Goal: Book appointment/travel/reservation

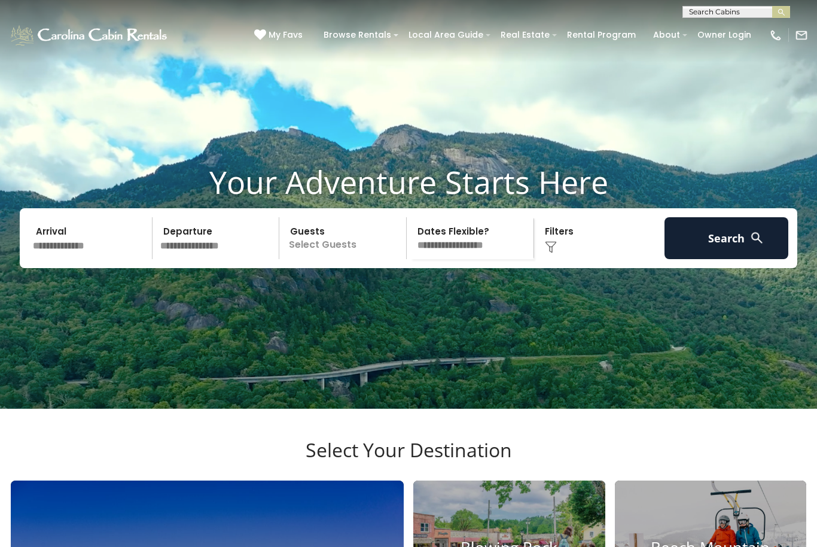
click at [106, 259] on input "text" at bounding box center [91, 238] width 124 height 42
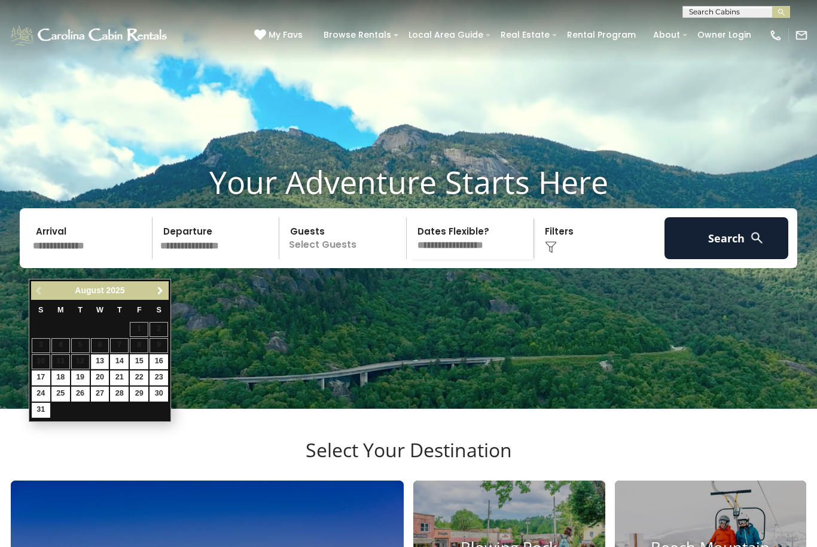
click at [154, 295] on link "Next" at bounding box center [160, 290] width 15 height 15
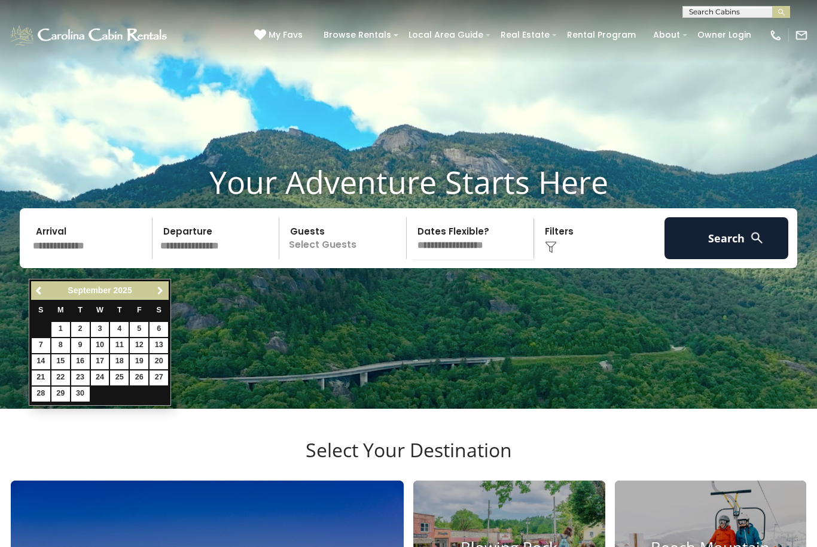
click at [160, 291] on span "Next" at bounding box center [161, 291] width 10 height 10
click at [143, 370] on link "24" at bounding box center [139, 377] width 19 height 15
type input "********"
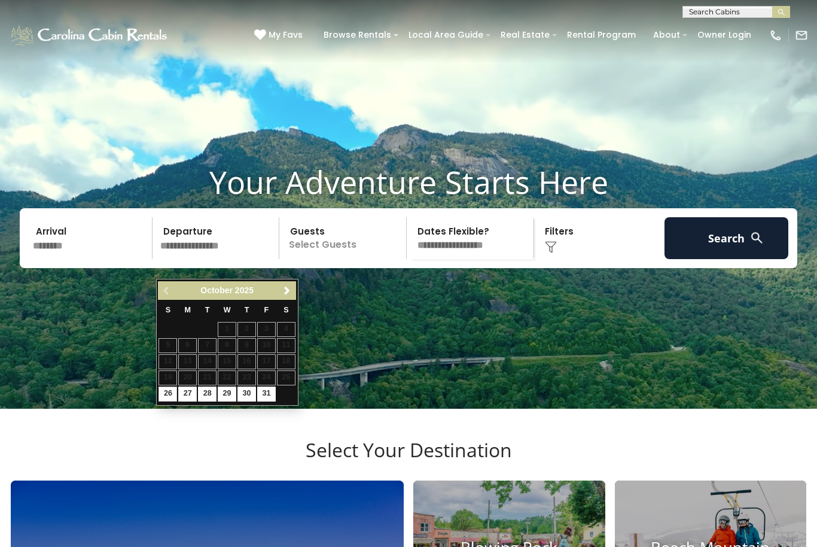
click at [187, 388] on link "27" at bounding box center [187, 394] width 19 height 15
type input "********"
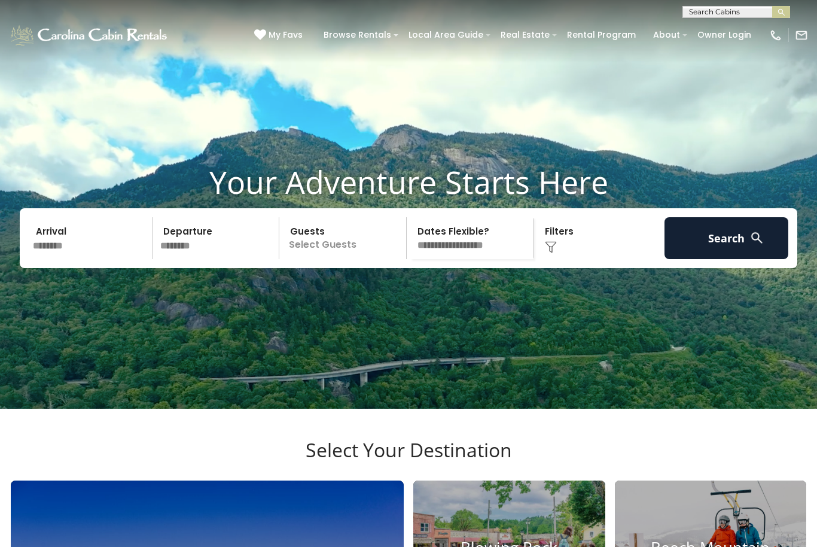
click at [346, 259] on p "Select Guests" at bounding box center [344, 238] width 123 height 42
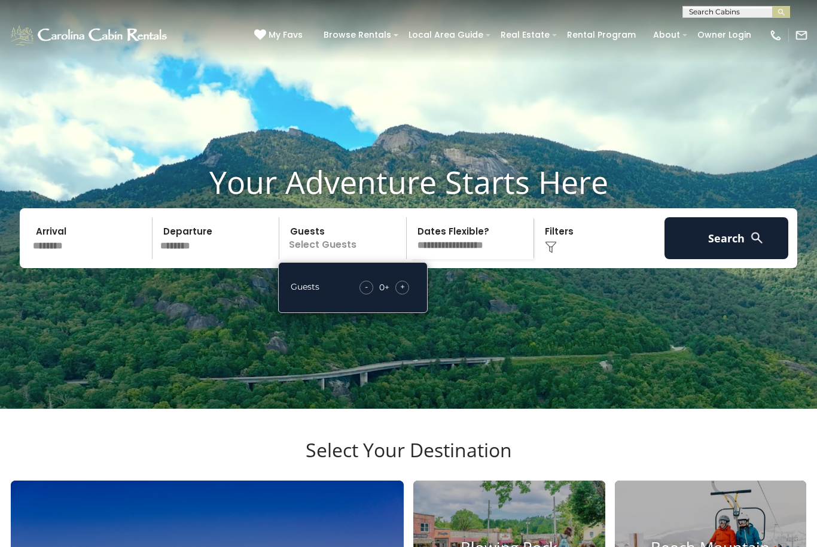
click at [406, 294] on div "+" at bounding box center [403, 288] width 14 height 14
click at [409, 294] on div "+" at bounding box center [403, 288] width 14 height 14
click at [487, 259] on select "**********" at bounding box center [472, 238] width 123 height 42
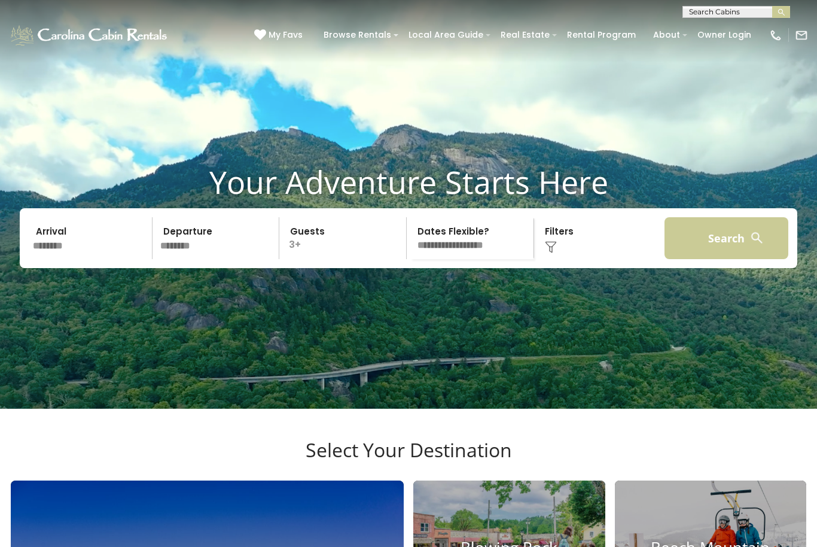
click at [738, 258] on button "Search" at bounding box center [727, 238] width 124 height 42
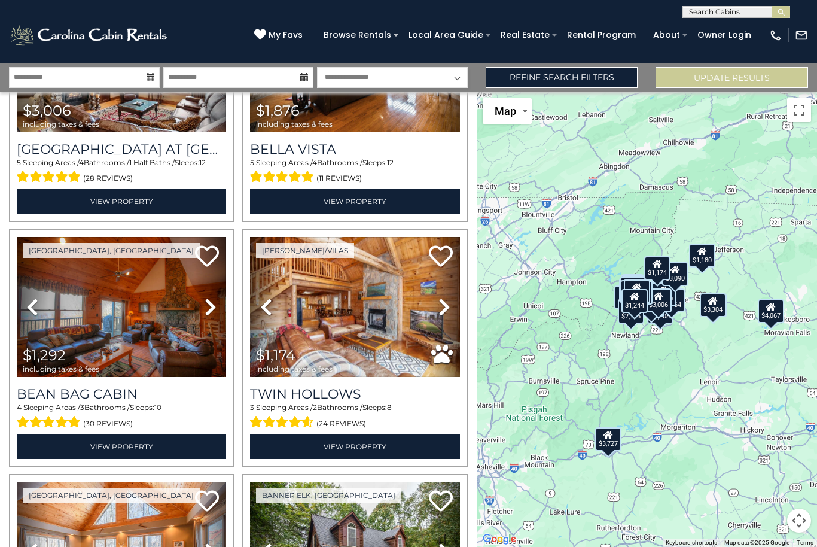
scroll to position [3085, 0]
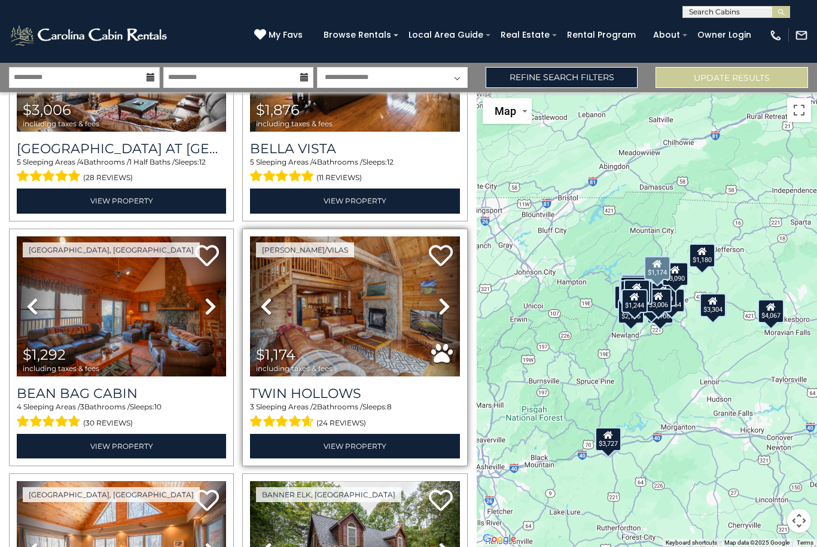
click at [358, 311] on img at bounding box center [354, 306] width 209 height 141
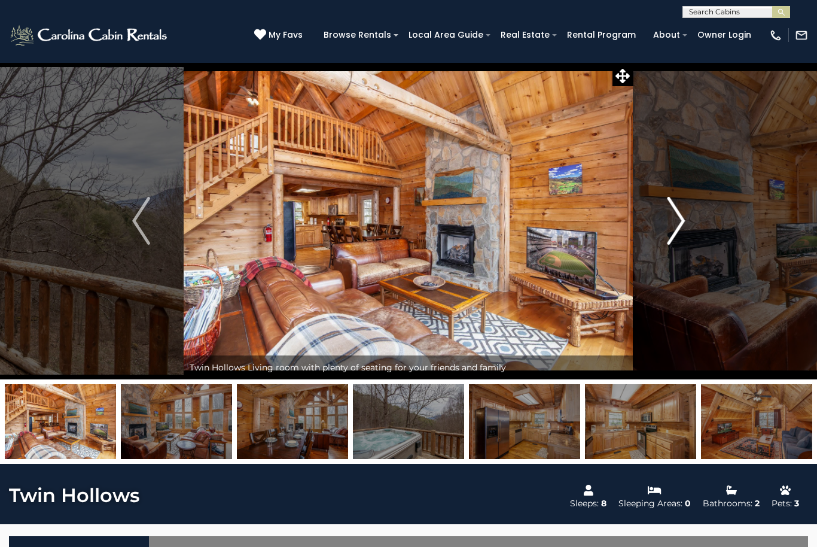
click at [671, 222] on img "Next" at bounding box center [676, 221] width 18 height 48
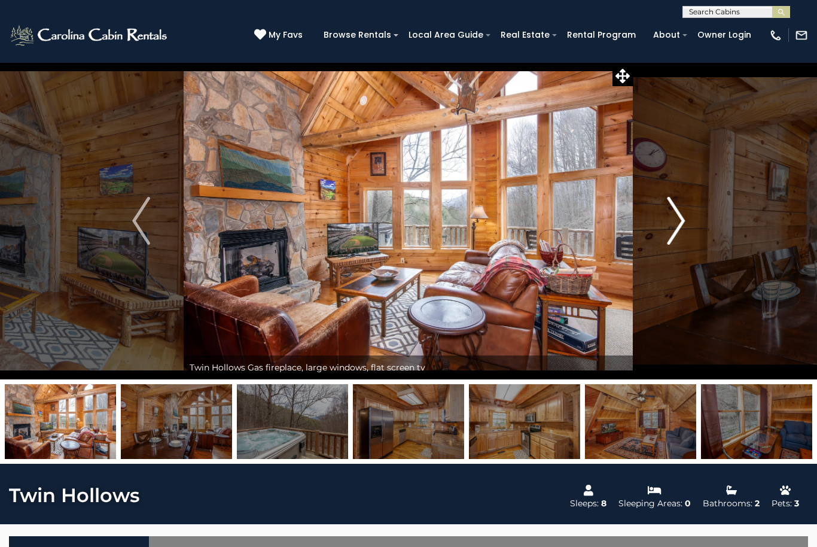
click at [670, 223] on img "Next" at bounding box center [676, 221] width 18 height 48
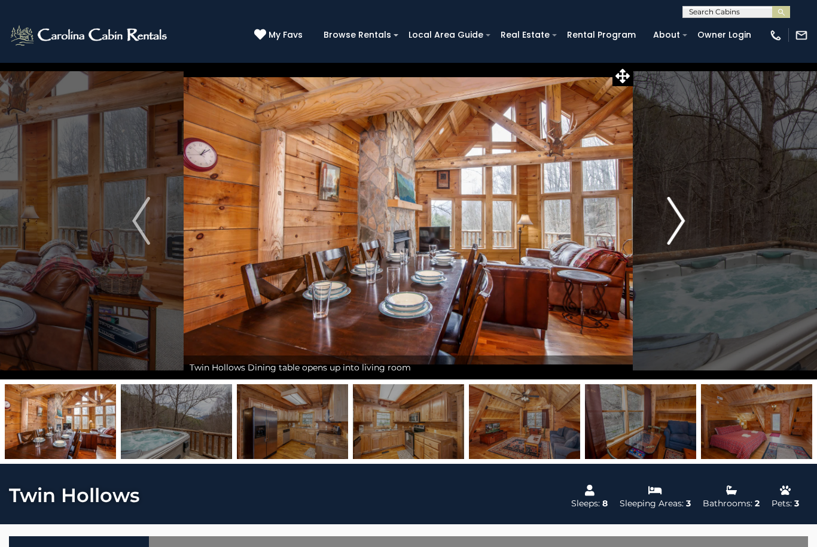
click at [671, 218] on img "Next" at bounding box center [676, 221] width 18 height 48
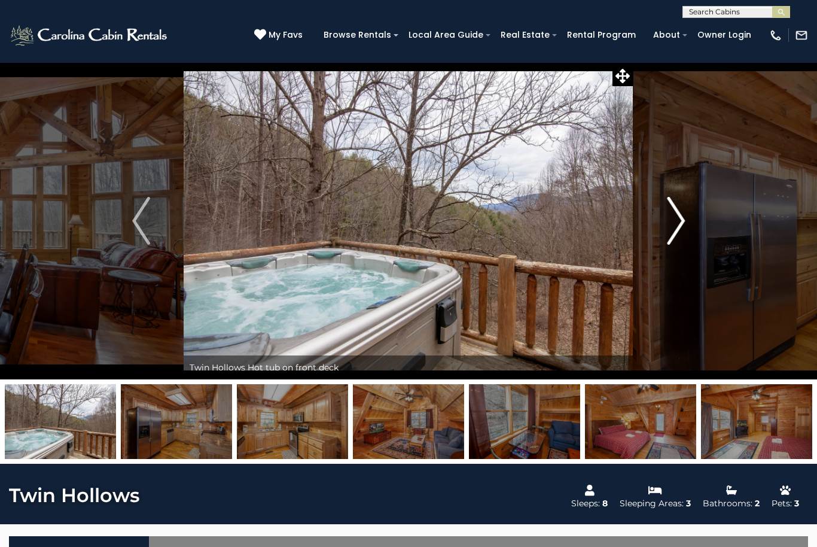
click at [675, 218] on img "Next" at bounding box center [676, 221] width 18 height 48
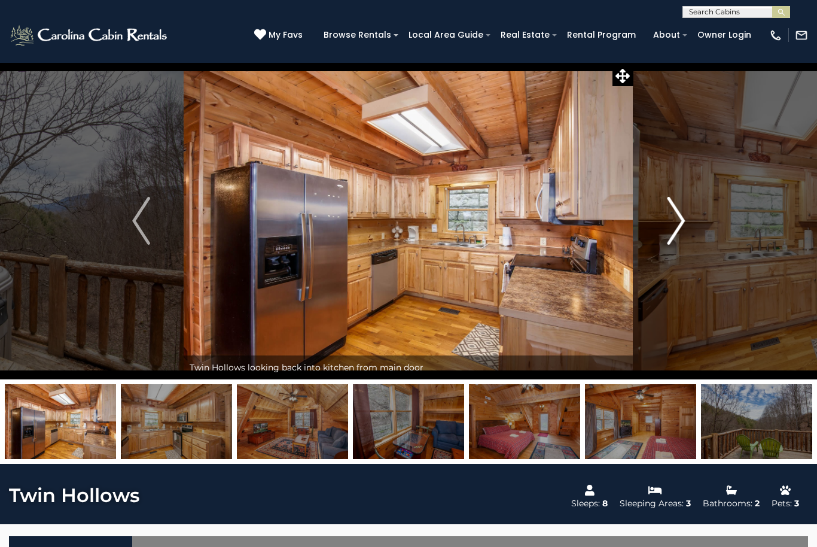
click at [665, 217] on button "Next" at bounding box center [676, 220] width 85 height 317
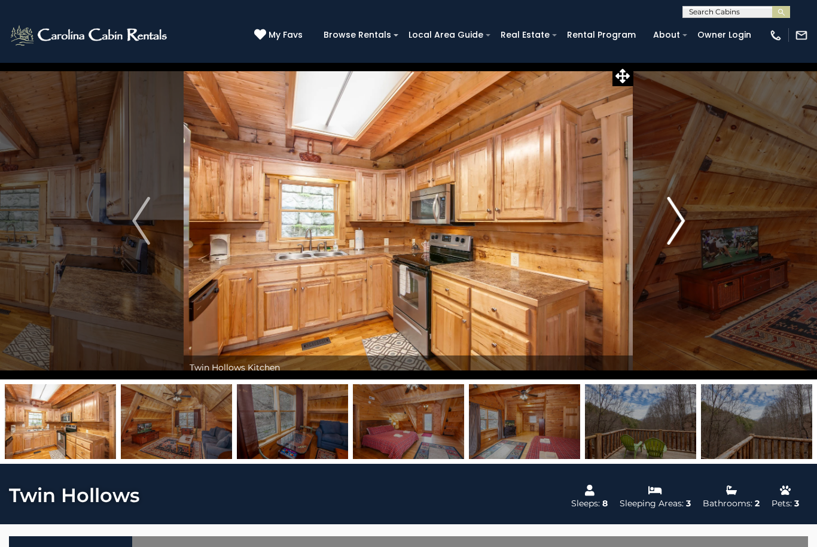
click at [668, 220] on img "Next" at bounding box center [676, 221] width 18 height 48
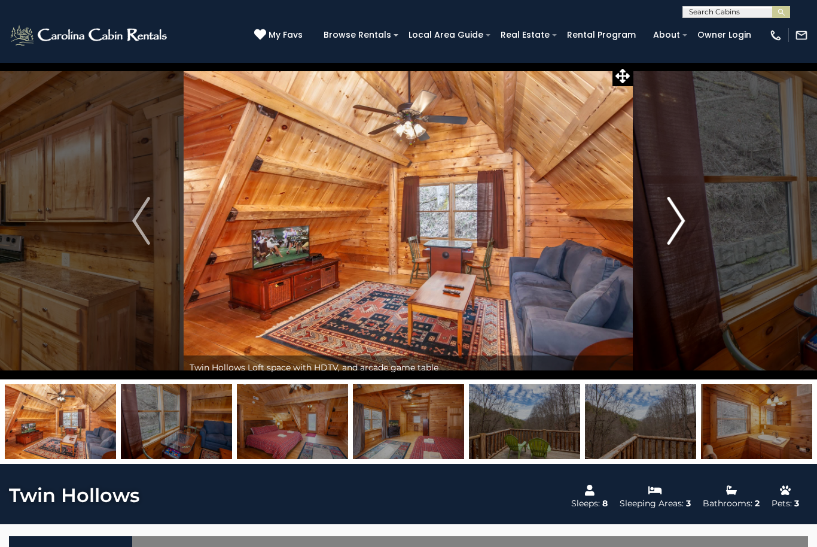
click at [670, 214] on img "Next" at bounding box center [676, 221] width 18 height 48
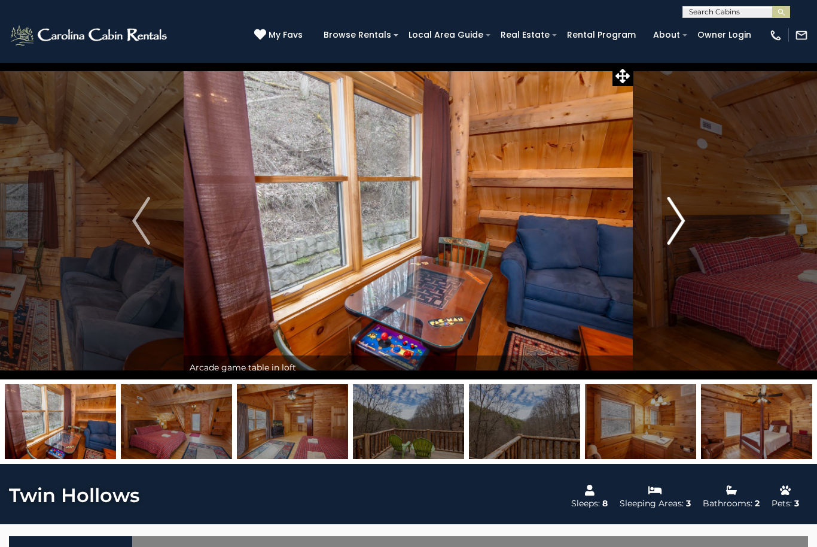
click at [674, 218] on img "Next" at bounding box center [676, 221] width 18 height 48
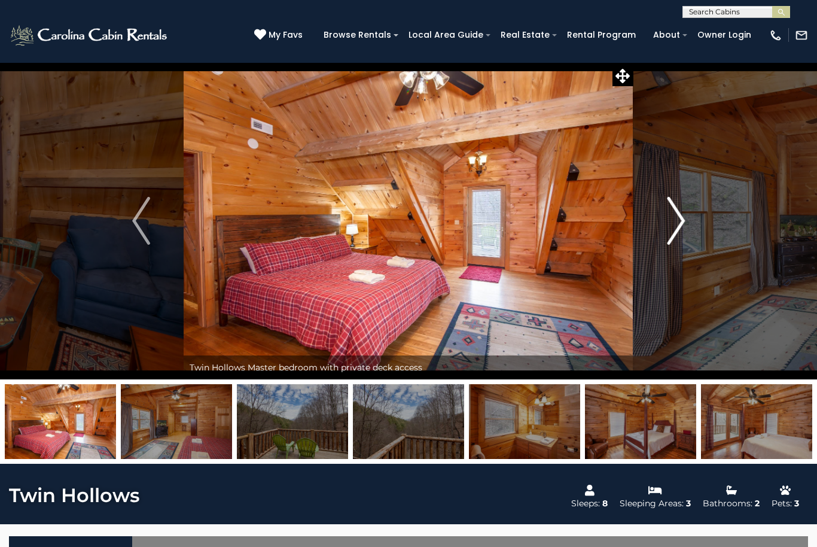
click at [667, 219] on img "Next" at bounding box center [676, 221] width 18 height 48
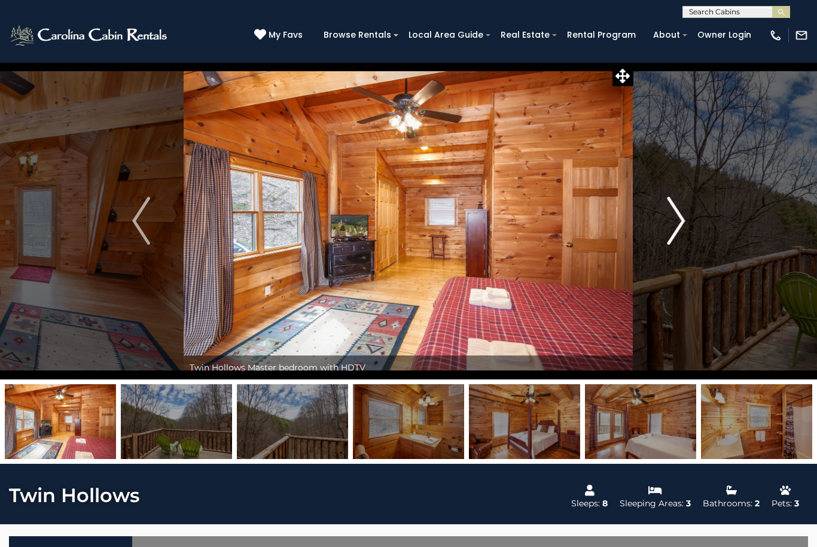
click at [673, 222] on img "Next" at bounding box center [676, 221] width 18 height 48
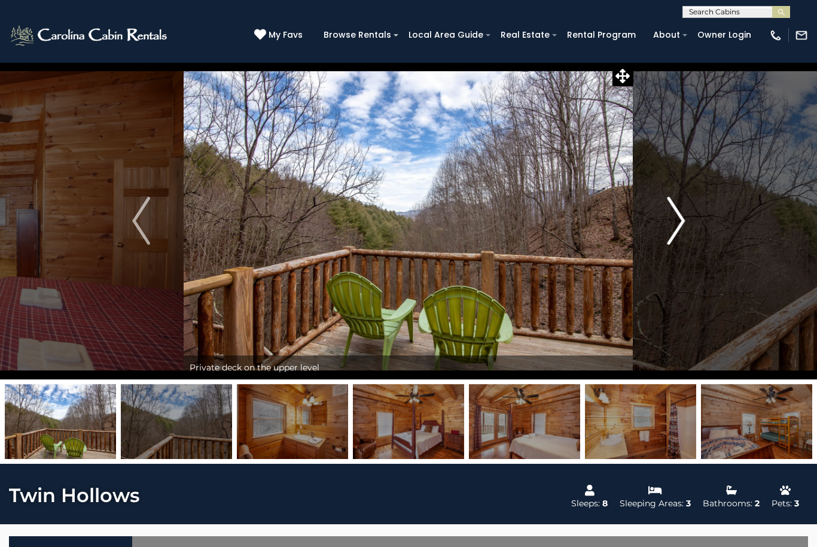
click at [671, 222] on img "Next" at bounding box center [676, 221] width 18 height 48
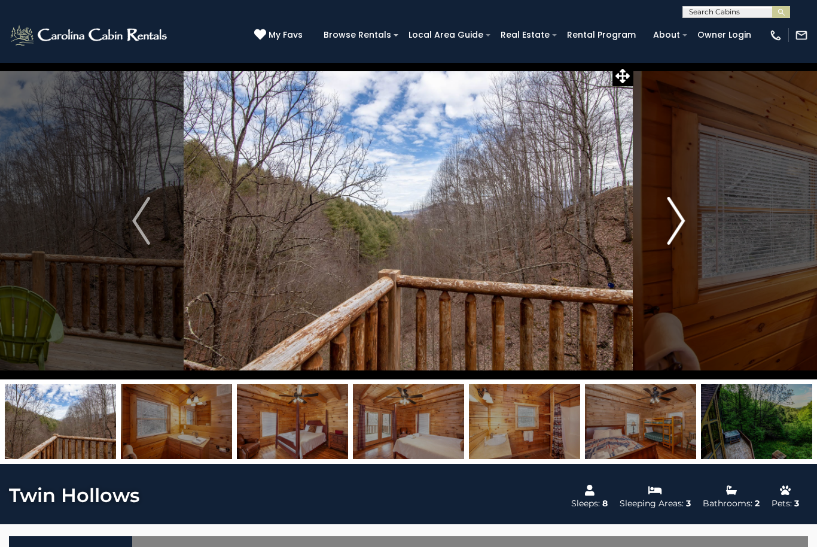
click at [674, 220] on img "Next" at bounding box center [676, 221] width 18 height 48
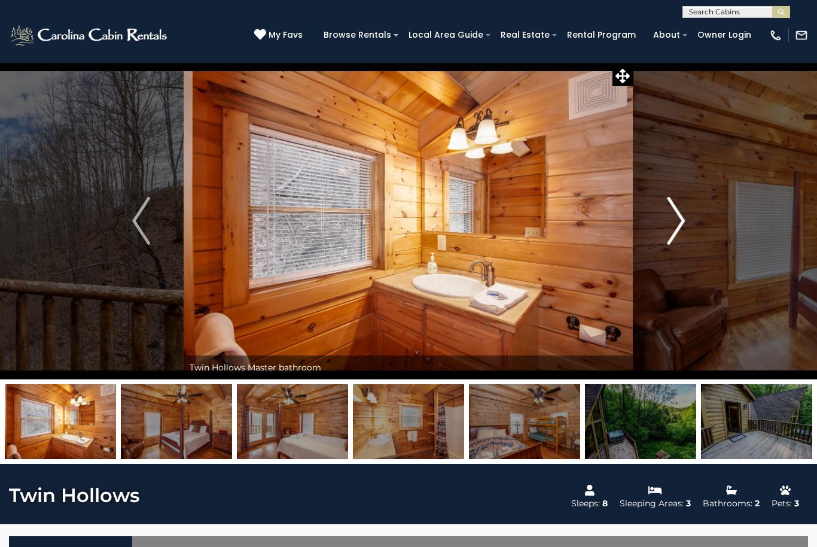
click at [667, 222] on img "Next" at bounding box center [676, 221] width 18 height 48
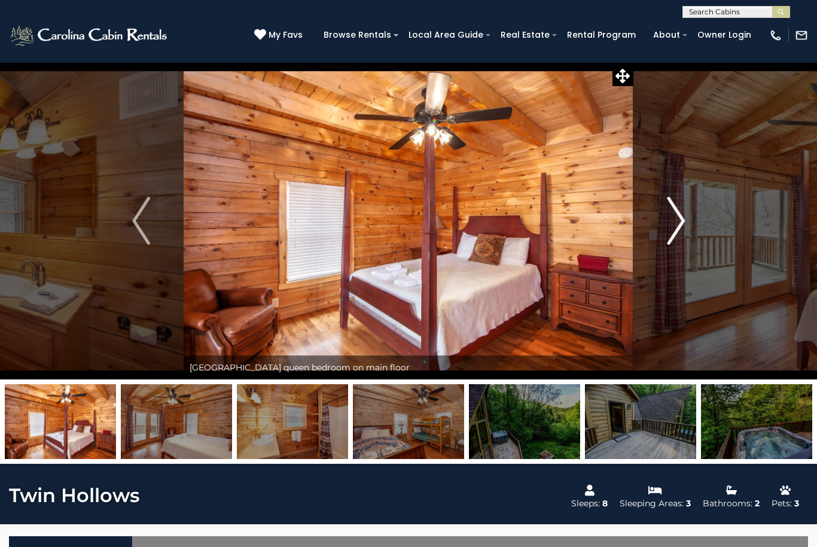
click at [674, 223] on img "Next" at bounding box center [676, 221] width 18 height 48
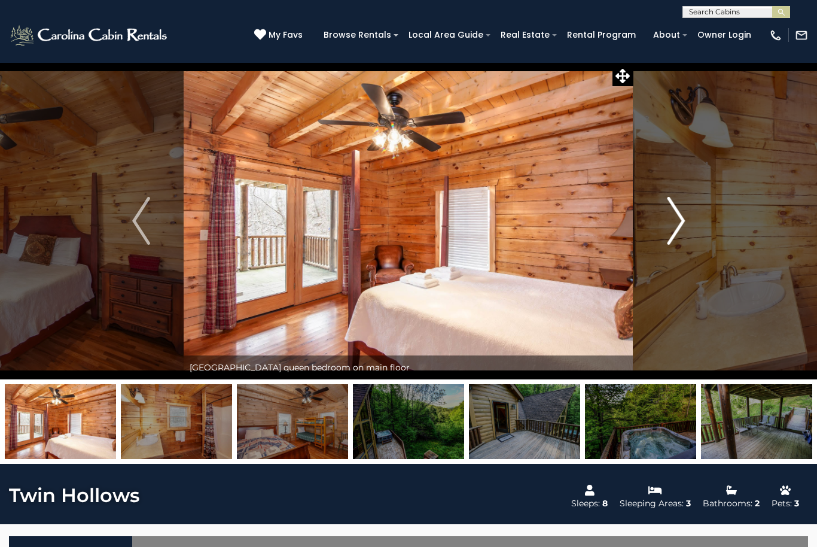
click at [671, 223] on img "Next" at bounding box center [676, 221] width 18 height 48
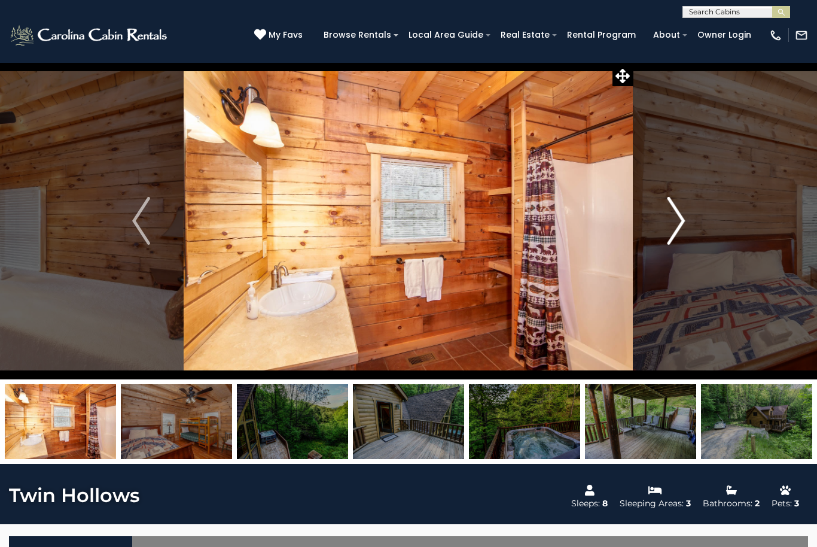
click at [669, 222] on img "Next" at bounding box center [676, 221] width 18 height 48
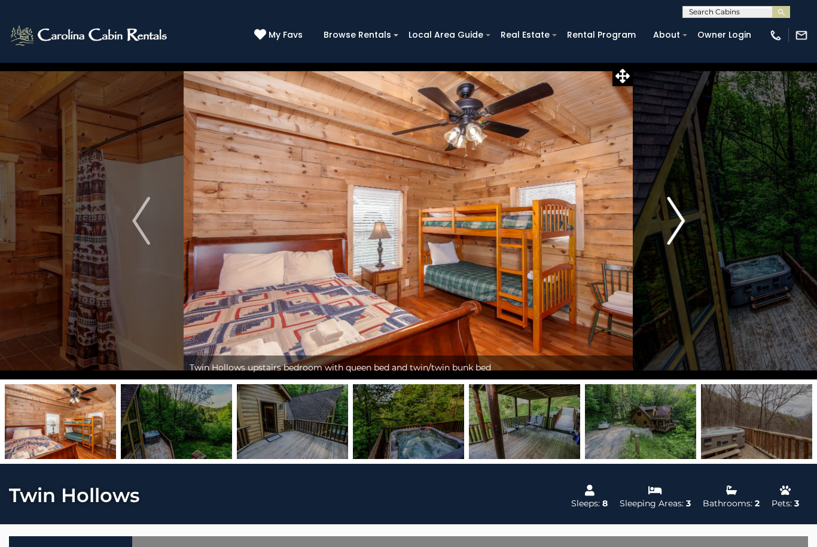
click at [672, 220] on img "Next" at bounding box center [676, 221] width 18 height 48
